Goal: Transaction & Acquisition: Purchase product/service

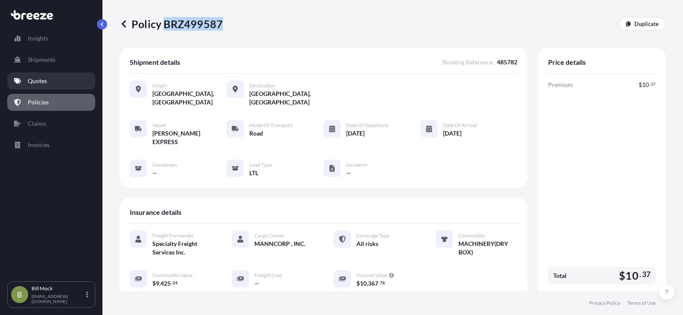
click at [41, 80] on p "Quotes" at bounding box center [37, 81] width 19 height 9
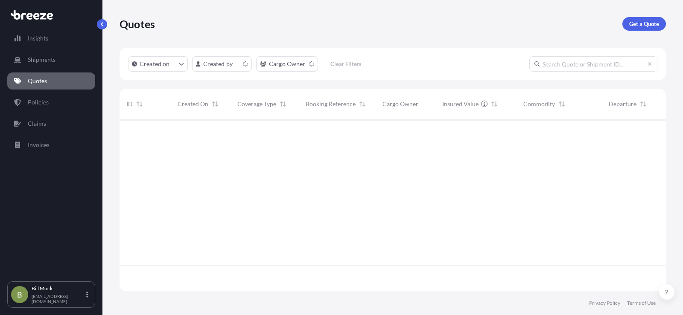
scroll to position [170, 540]
click at [641, 23] on p "Get a Quote" at bounding box center [644, 24] width 30 height 9
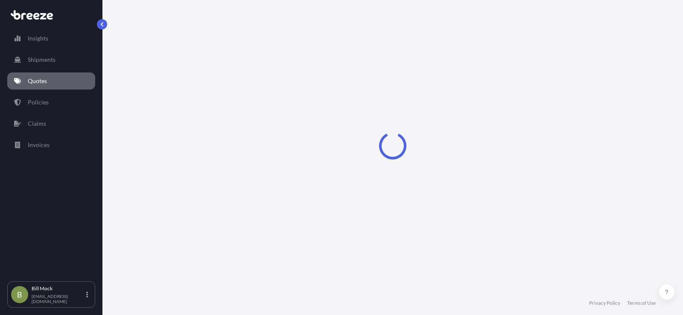
scroll to position [14, 0]
select select "Sea"
select select "1"
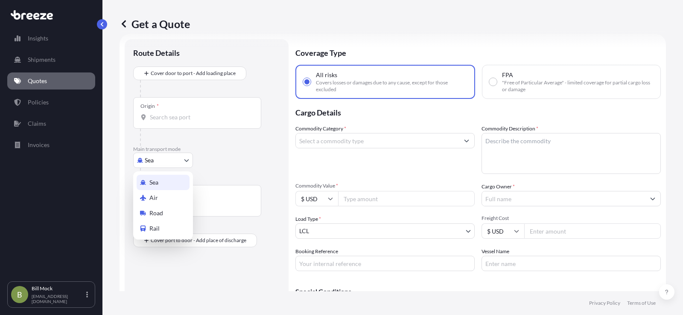
click at [172, 160] on body "Insights Shipments Quotes Policies Claims Invoices B [PERSON_NAME] [EMAIL_ADDRE…" at bounding box center [341, 157] width 683 height 315
click at [161, 214] on span "Road" at bounding box center [156, 213] width 14 height 9
select select "Road"
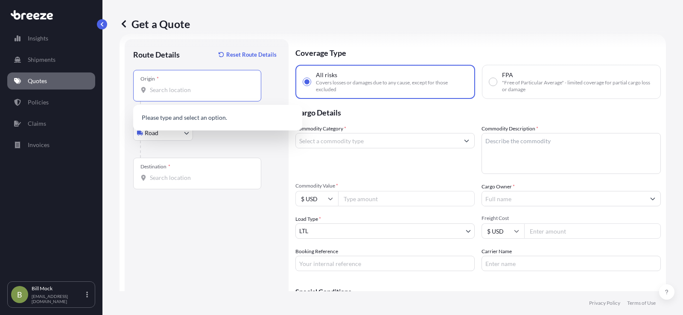
click at [164, 93] on input "Origin *" at bounding box center [200, 90] width 101 height 9
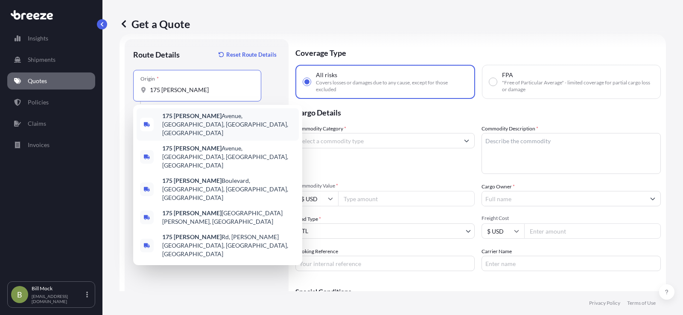
click at [198, 117] on span "[STREET_ADDRESS][PERSON_NAME]" at bounding box center [228, 125] width 133 height 26
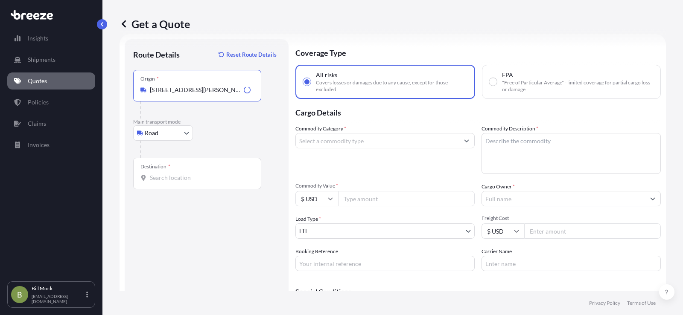
type input "[STREET_ADDRESS][PERSON_NAME]"
click at [163, 186] on div "Destination *" at bounding box center [197, 174] width 128 height 32
click at [163, 182] on input "Destination *" at bounding box center [200, 178] width 101 height 9
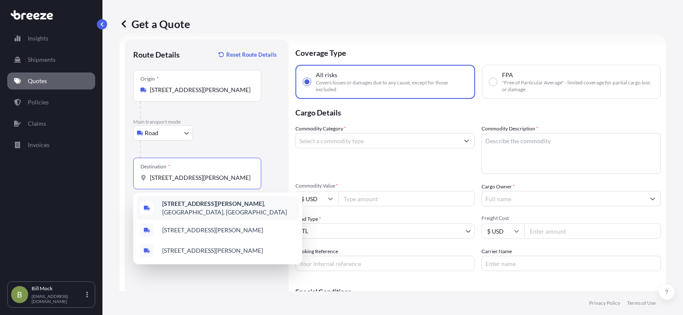
click at [215, 207] on b "[STREET_ADDRESS][PERSON_NAME]" at bounding box center [213, 203] width 102 height 7
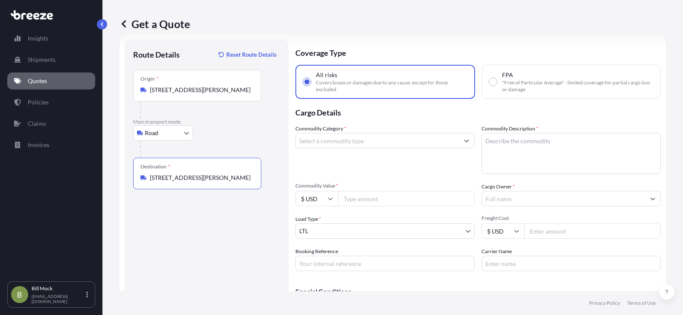
type input "[STREET_ADDRESS][PERSON_NAME]"
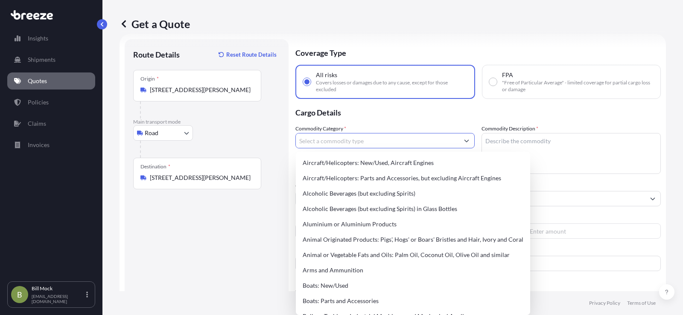
click at [326, 137] on input "Commodity Category *" at bounding box center [377, 140] width 163 height 15
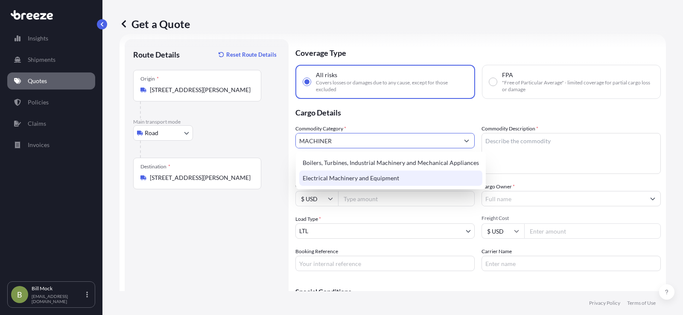
click at [349, 178] on div "Electrical Machinery and Equipment" at bounding box center [390, 178] width 183 height 15
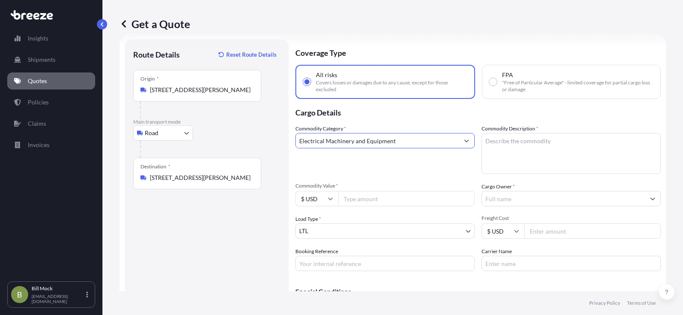
type input "Electrical Machinery and Equipment"
click at [493, 140] on textarea "Commodity Description *" at bounding box center [570, 153] width 179 height 41
type textarea "MACHINE PARTS(SCREW SHAFTS)"
click at [375, 196] on input "Commodity Value *" at bounding box center [406, 198] width 137 height 15
type input "19118.84"
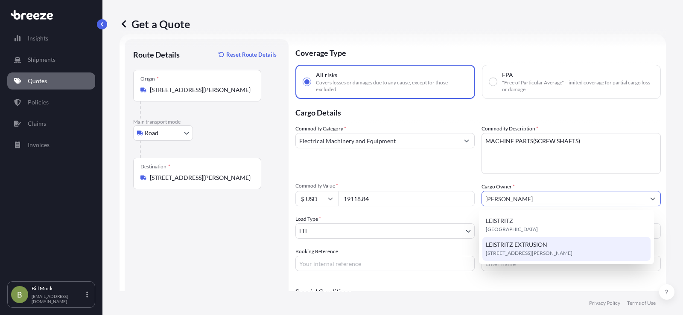
click at [518, 248] on span "LEISTRITZ EXTRUSION" at bounding box center [516, 245] width 61 height 9
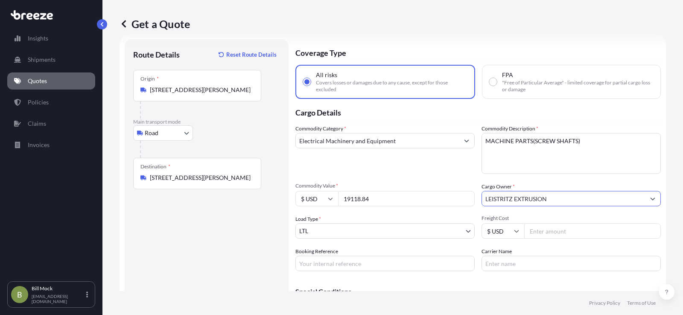
click at [562, 204] on input "LEISTRITZ EXTRUSION" at bounding box center [563, 198] width 163 height 15
click at [560, 198] on input "LEISTRITZ EXTRUSION" at bounding box center [563, 198] width 163 height 15
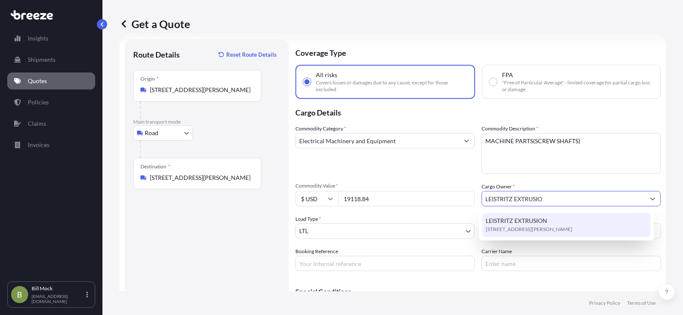
click at [571, 225] on div "LEISTRITZ EXTRUSION [STREET_ADDRESS][PERSON_NAME]" at bounding box center [566, 225] width 169 height 24
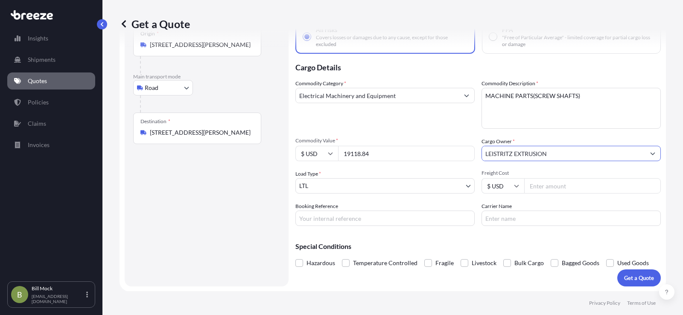
scroll to position [59, 0]
type input "LEISTRITZ EXTRUSION"
click at [349, 217] on input "Booking Reference" at bounding box center [384, 217] width 179 height 15
type input "485794"
click at [495, 218] on input "Carrier Name" at bounding box center [570, 217] width 179 height 15
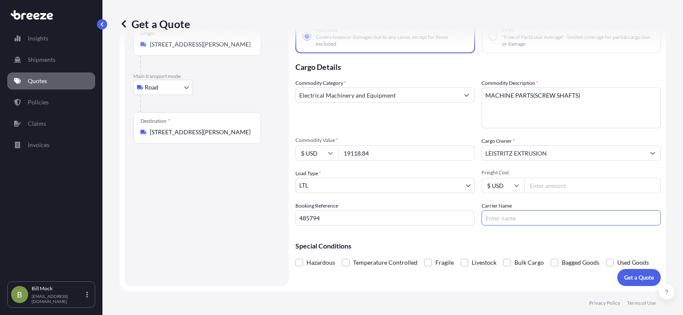
click at [495, 218] on input "Carrier Name" at bounding box center [570, 217] width 179 height 15
type input "PITT [US_STATE]"
click at [630, 275] on p "Get a Quote" at bounding box center [639, 278] width 30 height 9
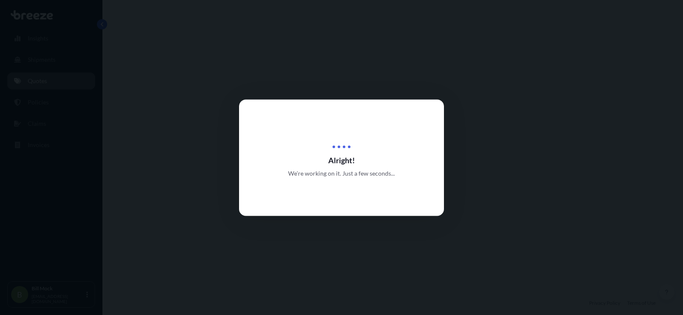
select select "Road"
select select "1"
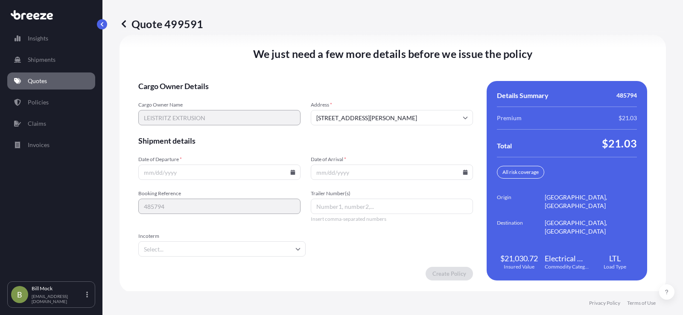
scroll to position [1180, 0]
click at [173, 24] on p "Quote 499591" at bounding box center [162, 24] width 84 height 14
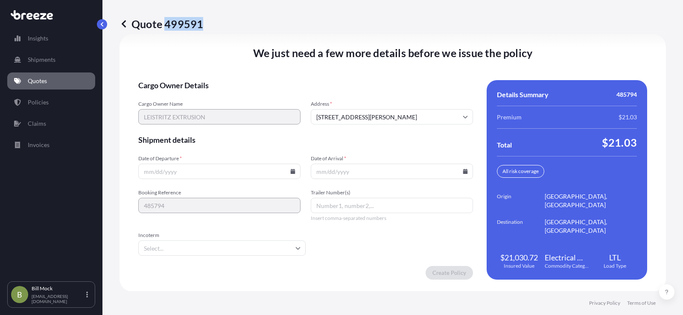
click at [173, 24] on p "Quote 499591" at bounding box center [162, 24] width 84 height 14
drag, startPoint x: 173, startPoint y: 24, endPoint x: 318, endPoint y: 22, distance: 145.1
click at [319, 20] on div "Quote 499591" at bounding box center [393, 24] width 546 height 14
click at [293, 170] on input "Date of Departure *" at bounding box center [219, 171] width 162 height 15
click at [291, 171] on icon at bounding box center [293, 171] width 5 height 5
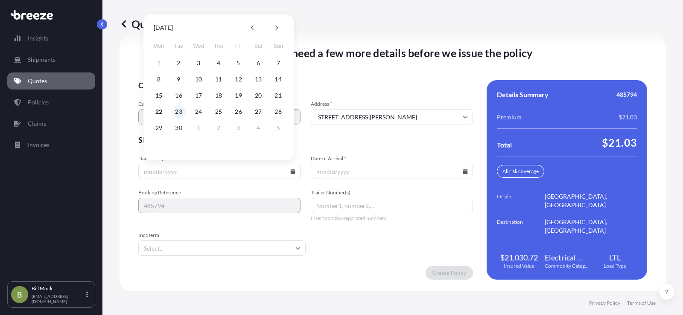
click at [180, 111] on button "23" at bounding box center [179, 112] width 14 height 14
type input "[DATE]"
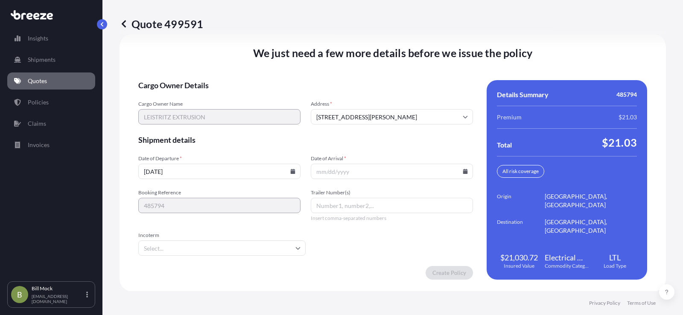
click at [463, 172] on icon at bounding box center [465, 171] width 5 height 5
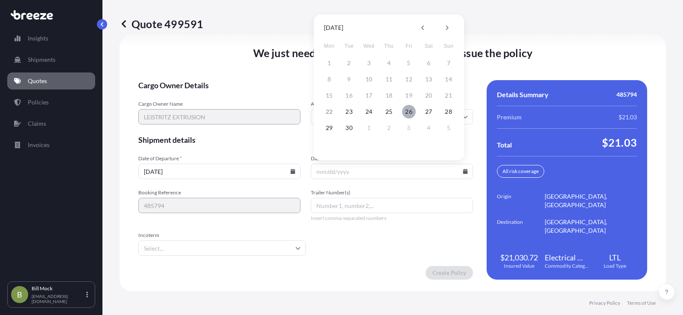
click at [409, 112] on button "26" at bounding box center [409, 112] width 14 height 14
type input "[DATE]"
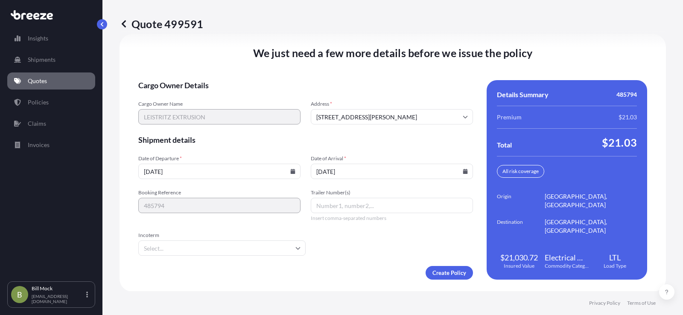
scroll to position [1180, 0]
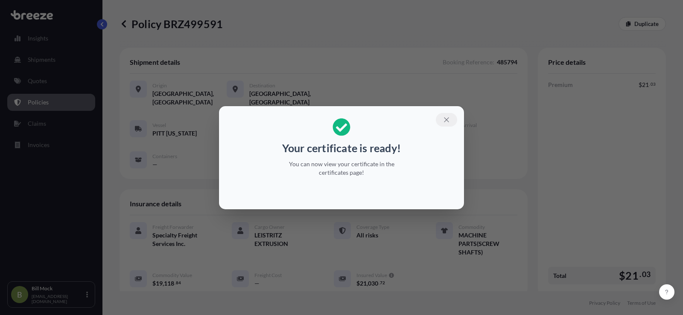
click at [449, 120] on icon "button" at bounding box center [447, 120] width 8 height 8
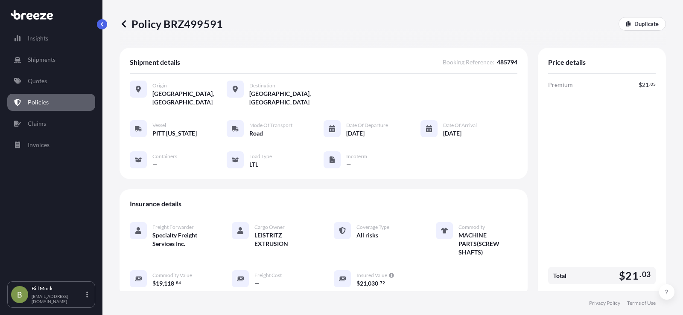
click at [179, 27] on p "Policy BRZ499591" at bounding box center [171, 24] width 103 height 14
copy p "BRZ499591"
